Goal: Contribute content: Contribute content

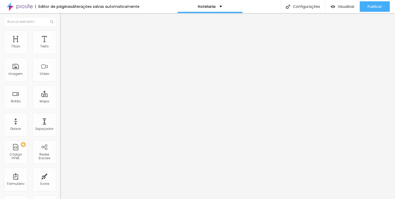
click at [63, 45] on font "Trocar imagem" at bounding box center [75, 43] width 25 height 4
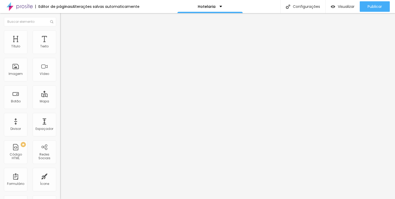
click at [63, 45] on font "Trocar imagem" at bounding box center [75, 43] width 25 height 4
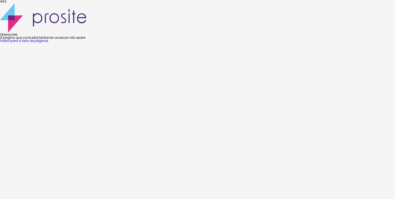
click at [48, 43] on font "Voltar para a lista de páginas" at bounding box center [24, 40] width 48 height 4
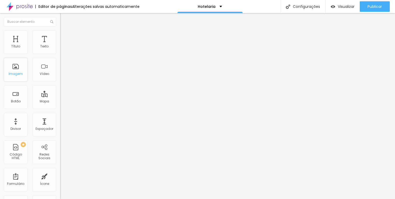
click at [16, 72] on font "Imagem" at bounding box center [16, 73] width 14 height 4
click at [63, 45] on font "Adicionar imagem" at bounding box center [78, 43] width 31 height 4
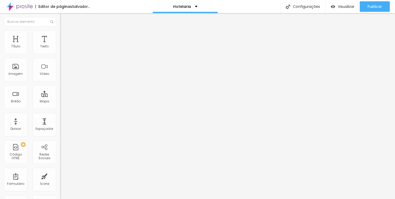
click at [63, 45] on font "Trocar imagem" at bounding box center [75, 43] width 25 height 4
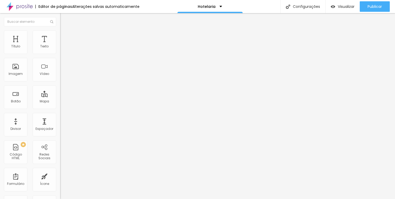
click at [63, 45] on font "Trocar imagem" at bounding box center [75, 43] width 25 height 4
